Goal: Check status: Check status

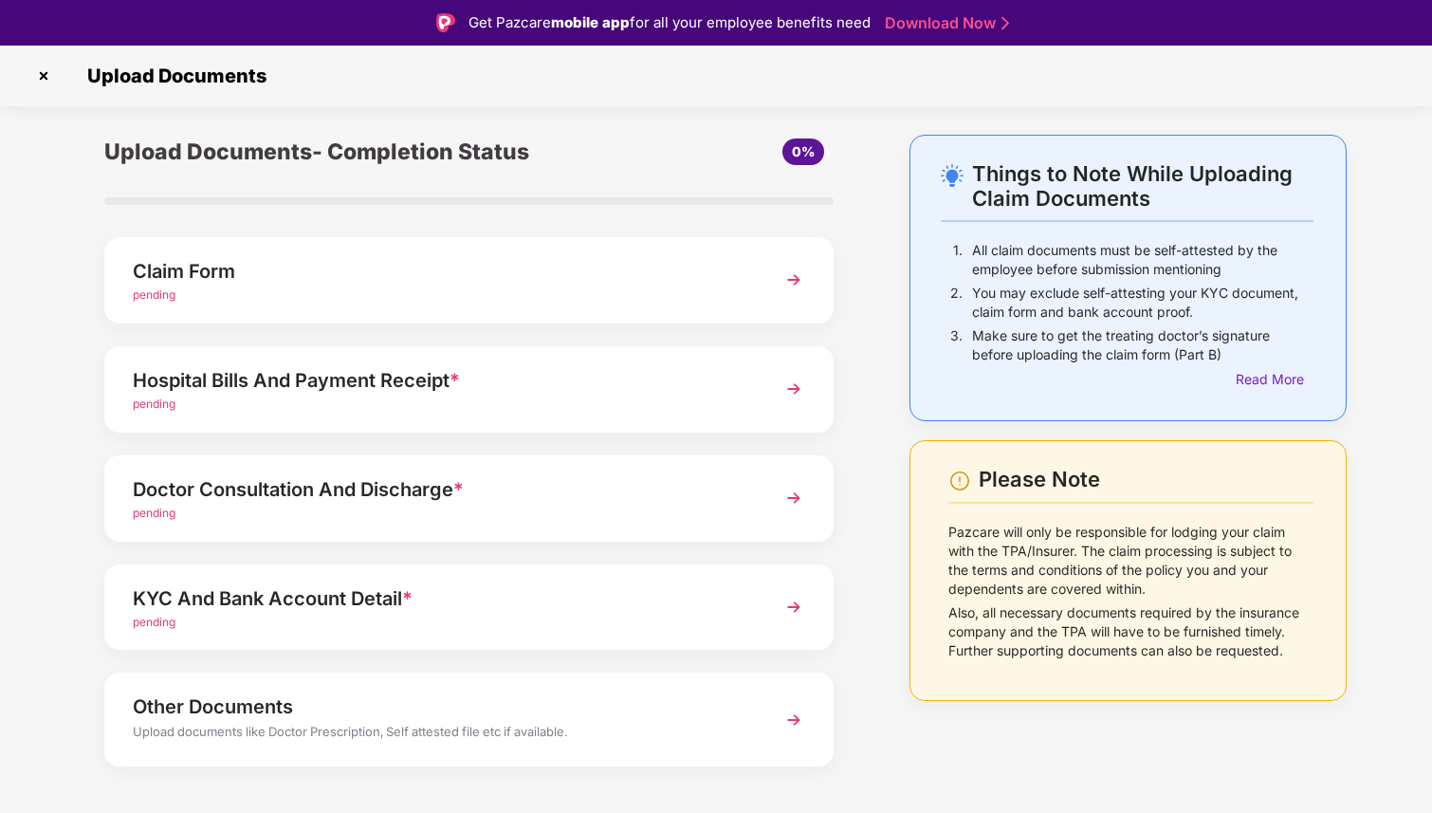
click at [44, 76] on img at bounding box center [43, 76] width 30 height 30
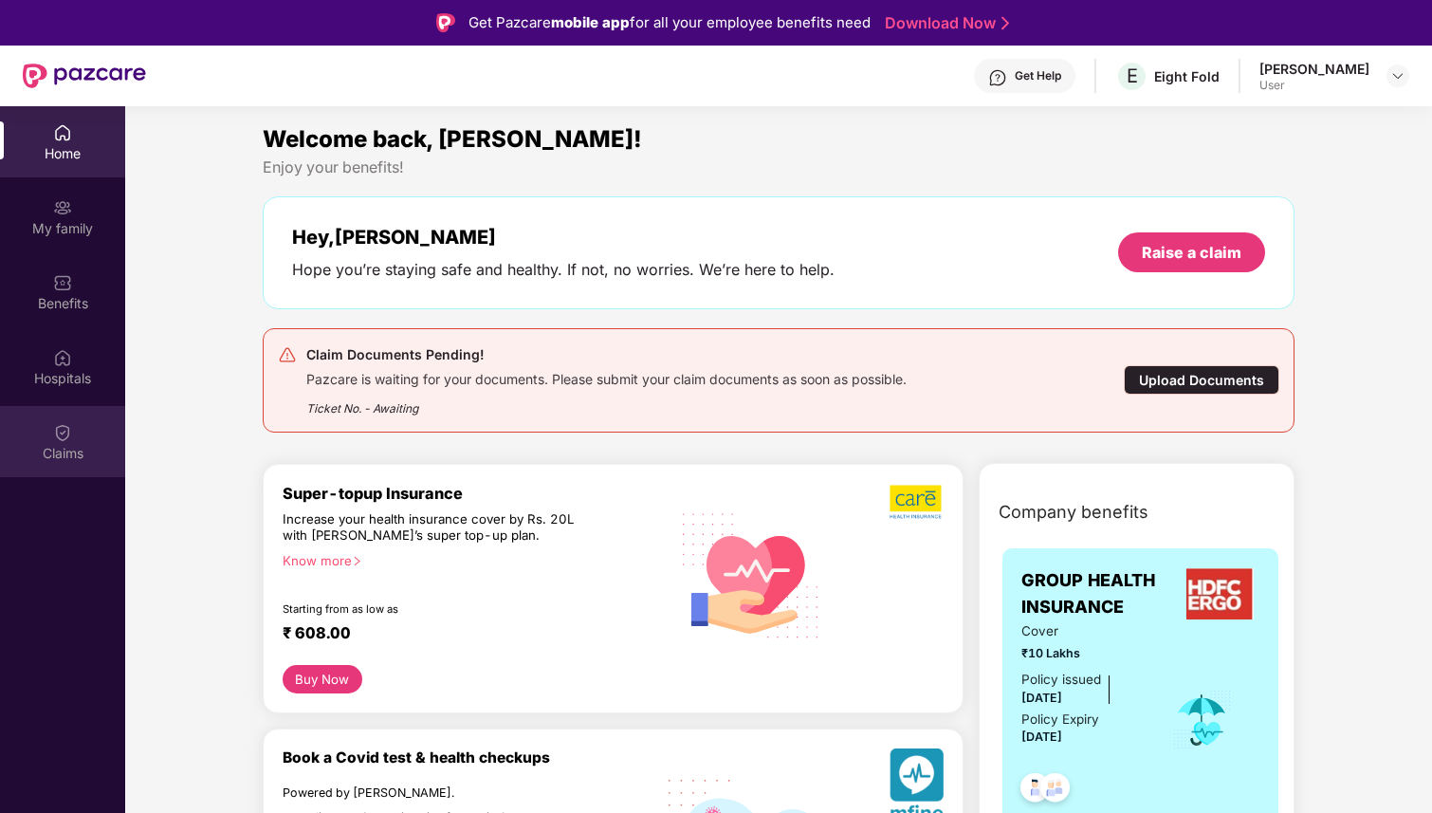
click at [73, 441] on div "Claims" at bounding box center [62, 441] width 125 height 71
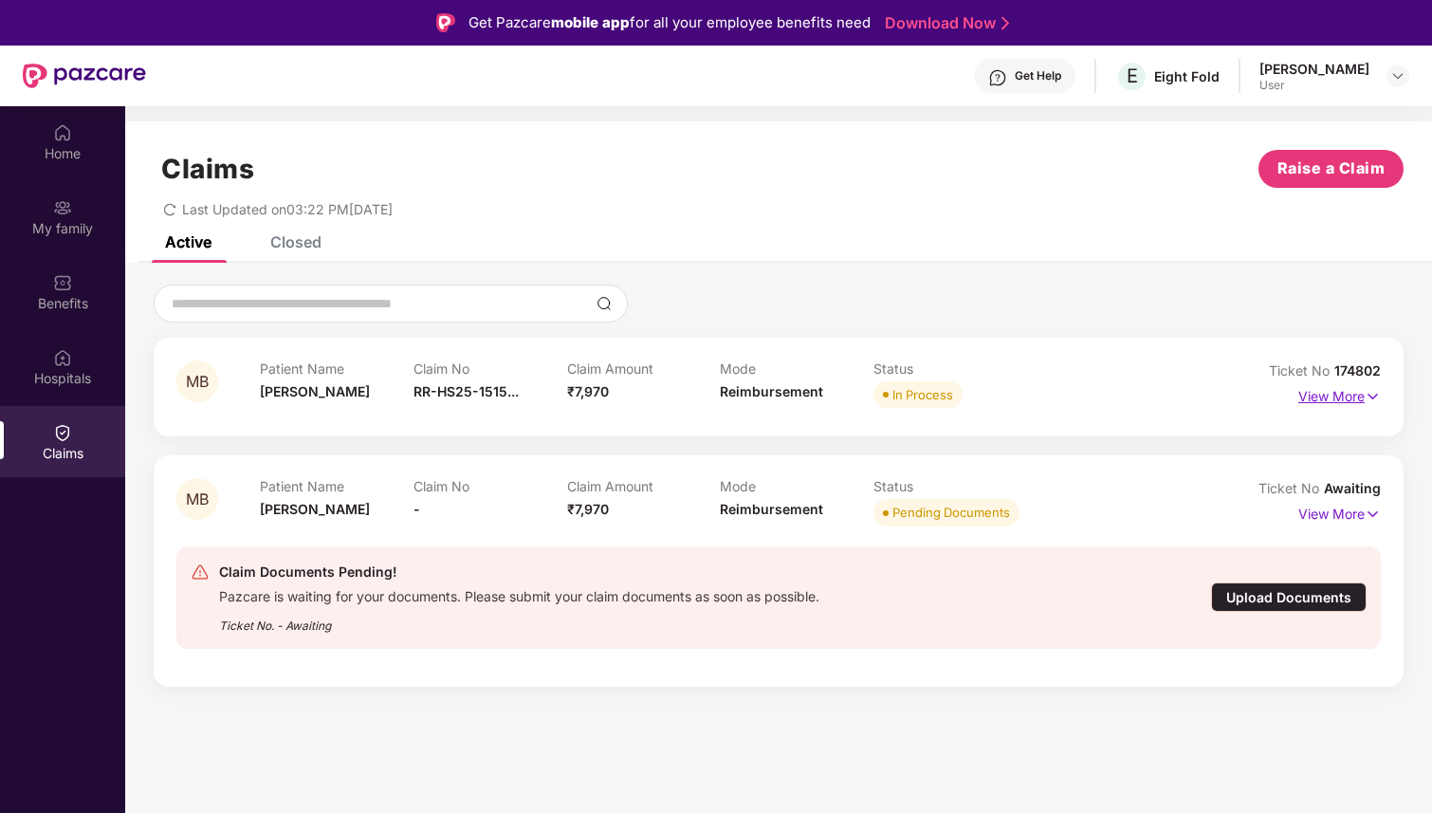
click at [1345, 398] on p "View More" at bounding box center [1339, 394] width 83 height 26
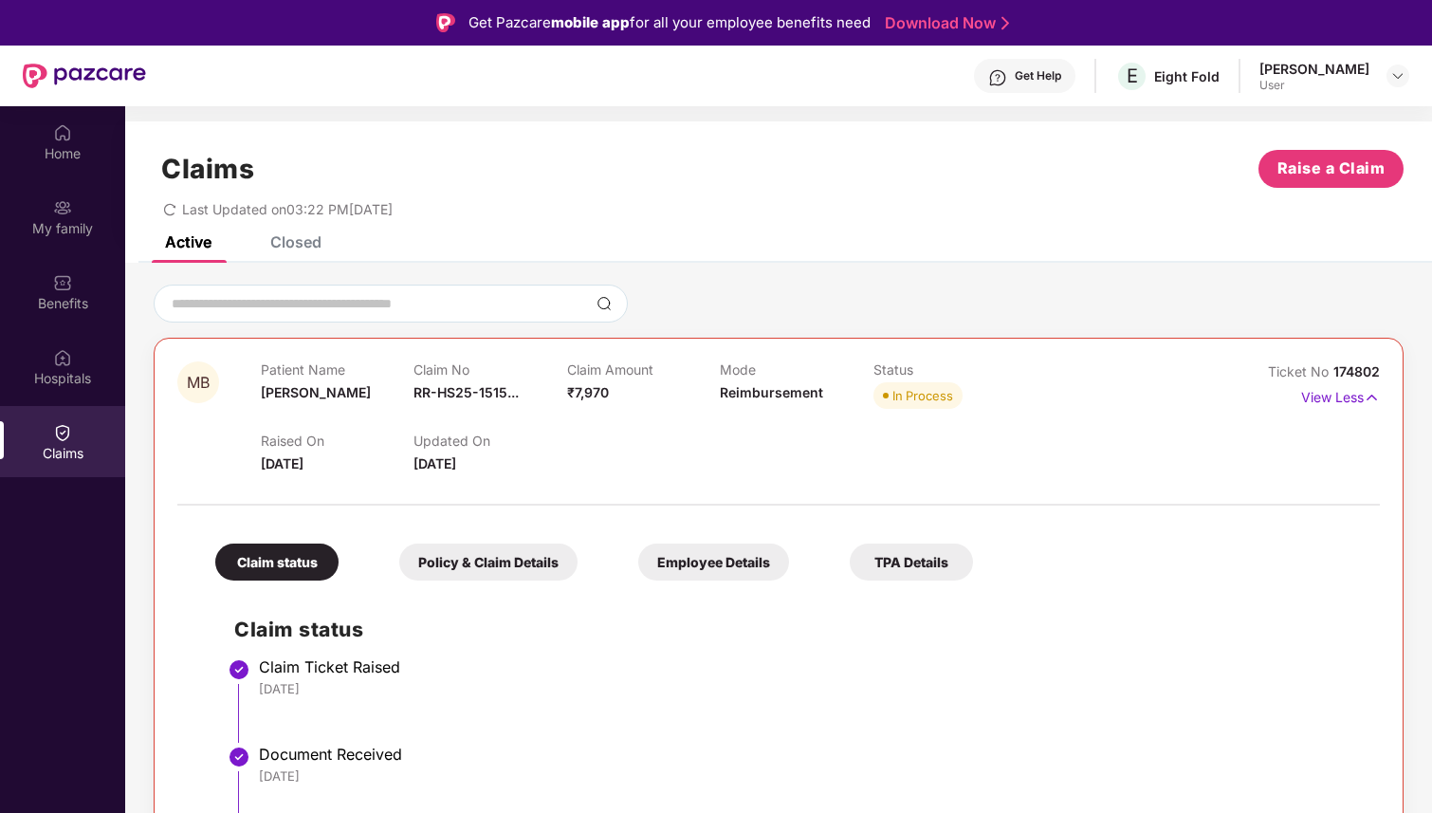
click at [1353, 370] on span "174802" at bounding box center [1356, 371] width 46 height 16
copy div "No 174802"
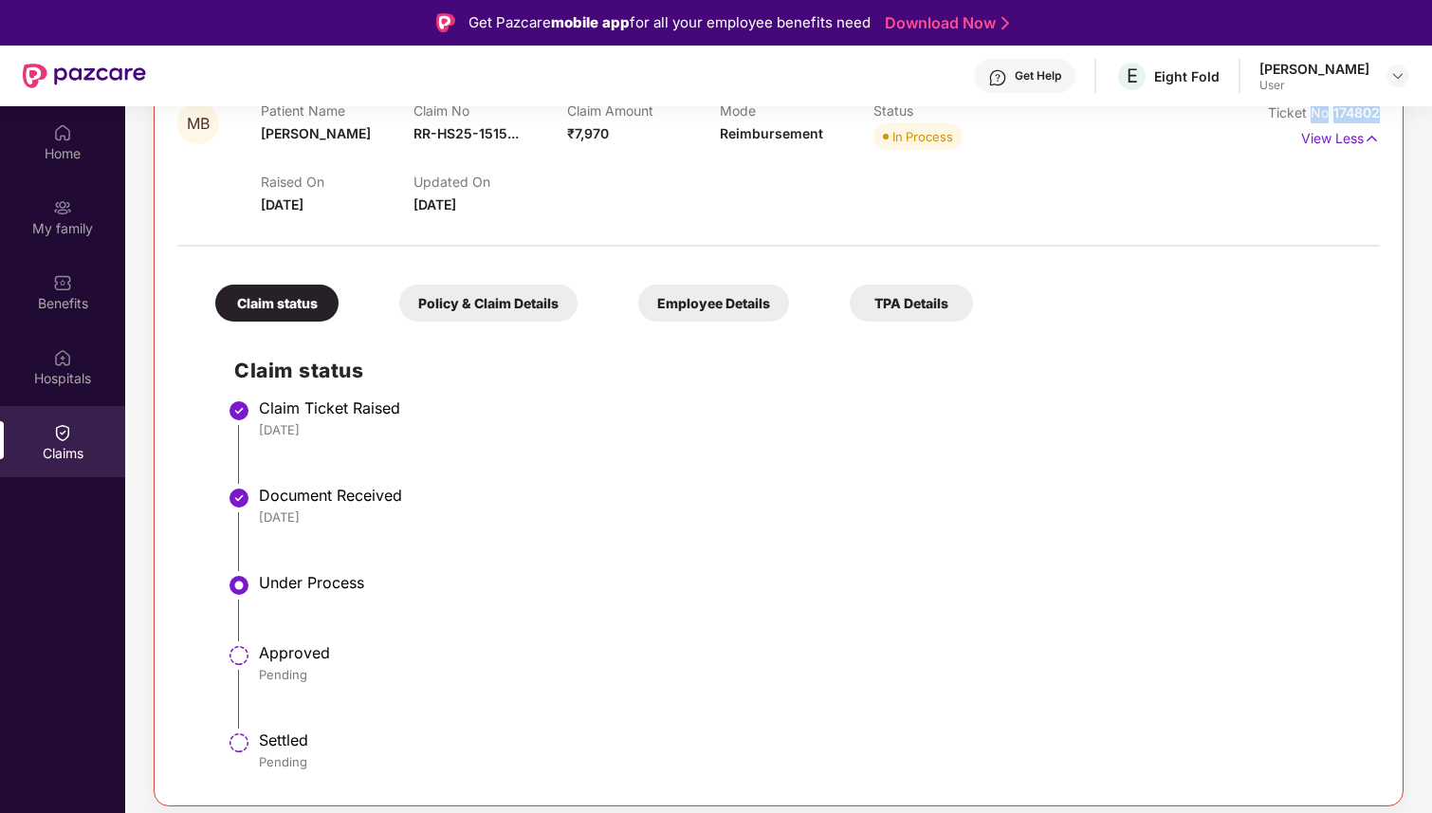
scroll to position [415, 0]
